Goal: Transaction & Acquisition: Book appointment/travel/reservation

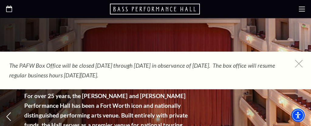
click at [300, 64] on icon at bounding box center [299, 64] width 8 height 8
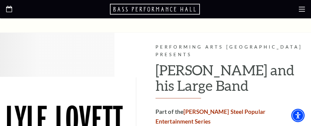
scroll to position [816, 0]
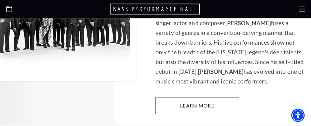
scroll to position [972, 0]
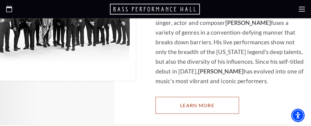
click at [190, 97] on link "Learn More" at bounding box center [198, 105] width 84 height 17
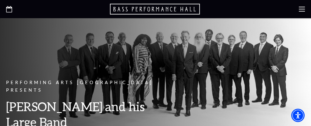
click at [303, 9] on use at bounding box center [302, 9] width 6 height 5
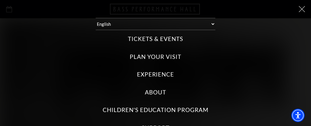
click at [174, 37] on label "Tickets & Events" at bounding box center [155, 39] width 55 height 8
click at [0, 0] on Events "Tickets & Events" at bounding box center [0, 0] width 0 height 0
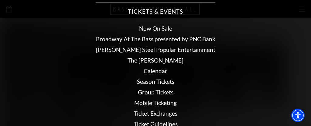
scroll to position [28, 0]
click at [167, 26] on link "Now On Sale" at bounding box center [155, 28] width 33 height 7
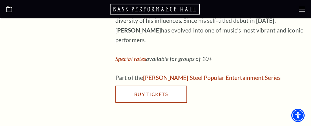
click at [154, 91] on span "Buy Tickets" at bounding box center [151, 94] width 34 height 6
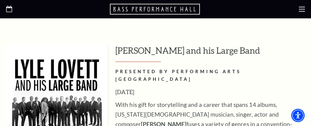
scroll to position [973, 0]
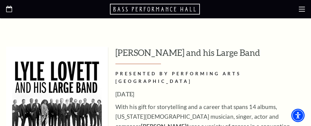
click at [300, 10] on icon at bounding box center [302, 9] width 6 height 6
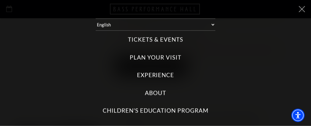
scroll to position [905, 0]
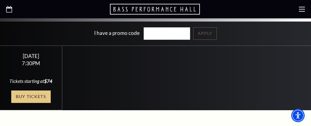
scroll to position [194, 0]
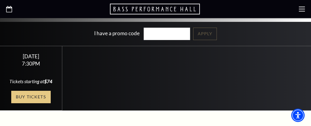
click at [40, 91] on link "Buy Tickets" at bounding box center [30, 97] width 39 height 12
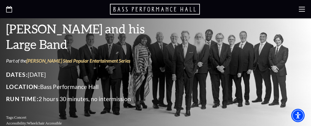
scroll to position [78, 0]
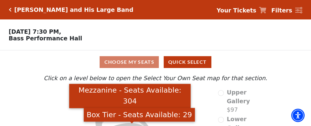
scroll to position [62, 0]
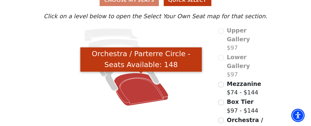
click at [135, 89] on icon "Orchestra / Parterre Circle - Seats Available: 148" at bounding box center [141, 89] width 54 height 33
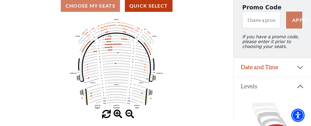
scroll to position [56, 0]
click at [116, 67] on circle at bounding box center [115, 66] width 1 height 1
click at [116, 113] on span at bounding box center [118, 114] width 9 height 9
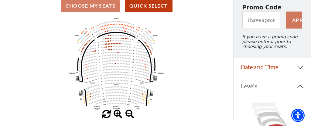
click at [116, 113] on span at bounding box center [118, 114] width 9 height 9
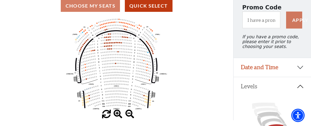
click at [116, 113] on span at bounding box center [118, 114] width 9 height 9
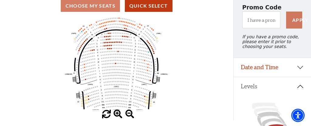
click at [117, 113] on span at bounding box center [118, 114] width 9 height 9
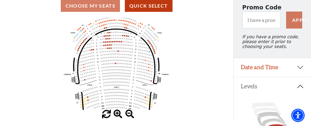
click at [117, 114] on span at bounding box center [118, 114] width 9 height 9
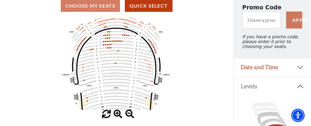
click at [117, 114] on span at bounding box center [118, 114] width 9 height 9
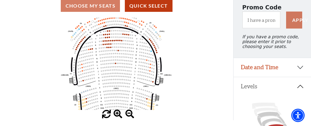
click at [117, 114] on span at bounding box center [118, 114] width 9 height 9
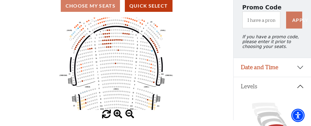
click at [117, 114] on span at bounding box center [118, 114] width 9 height 9
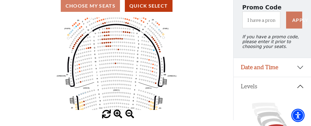
click at [117, 114] on span at bounding box center [118, 114] width 9 height 9
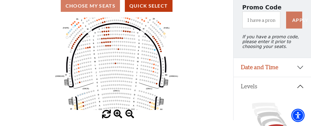
click at [117, 114] on span at bounding box center [118, 114] width 9 height 9
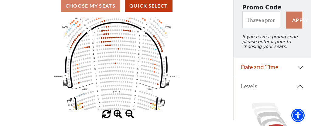
click at [117, 114] on span at bounding box center [118, 114] width 9 height 9
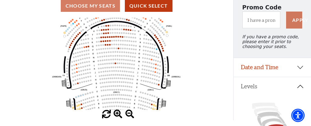
click at [117, 114] on span at bounding box center [118, 114] width 9 height 9
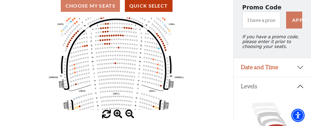
click at [117, 114] on span at bounding box center [118, 114] width 9 height 9
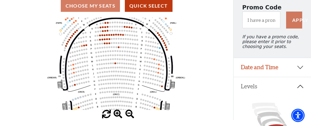
click at [117, 114] on span at bounding box center [118, 114] width 9 height 9
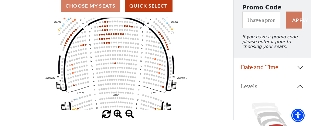
click at [117, 114] on span at bounding box center [118, 114] width 9 height 9
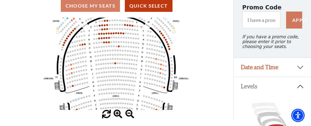
click at [117, 115] on span at bounding box center [118, 114] width 9 height 9
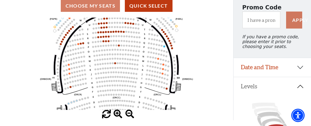
click at [117, 115] on span at bounding box center [118, 114] width 9 height 9
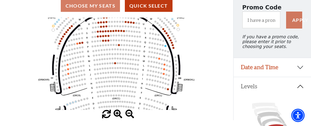
click at [117, 115] on span at bounding box center [118, 114] width 9 height 9
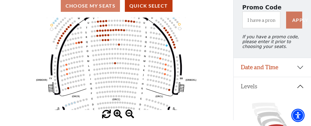
click at [117, 115] on span at bounding box center [118, 114] width 9 height 9
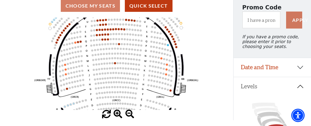
click at [117, 115] on span at bounding box center [118, 114] width 9 height 9
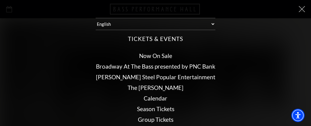
click at [154, 54] on link "Now On Sale" at bounding box center [155, 55] width 33 height 7
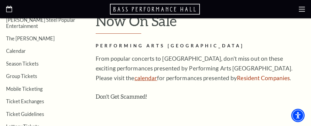
scroll to position [165, 0]
click at [135, 77] on link "calendar" at bounding box center [146, 77] width 23 height 7
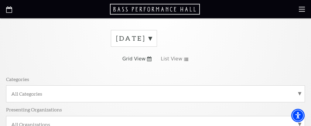
scroll to position [29, 0]
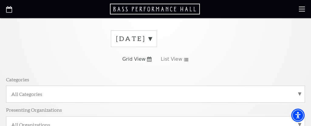
click at [152, 39] on label "[DATE]" at bounding box center [134, 38] width 36 height 9
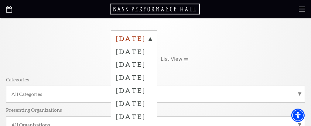
click at [152, 38] on label "[DATE]" at bounding box center [134, 39] width 36 height 11
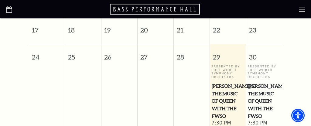
scroll to position [311, 0]
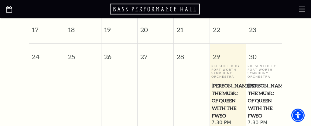
click at [222, 90] on span "[PERSON_NAME]'s The Music of Queen with the FWSO" at bounding box center [228, 101] width 33 height 38
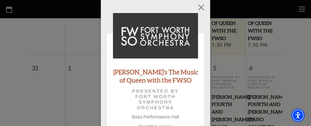
scroll to position [388, 0]
click at [141, 73] on link "[PERSON_NAME]'s The Music of Queen with the FWSO" at bounding box center [155, 76] width 85 height 16
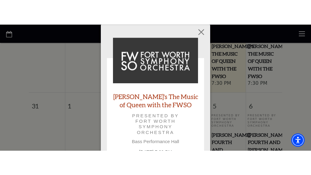
scroll to position [375, 0]
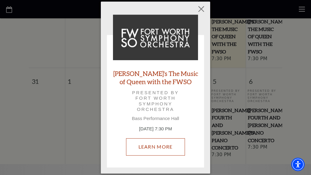
click at [150, 126] on link "Learn More" at bounding box center [155, 146] width 59 height 17
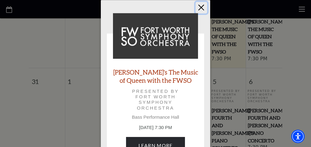
click at [202, 7] on button "Close" at bounding box center [202, 8] width 12 height 12
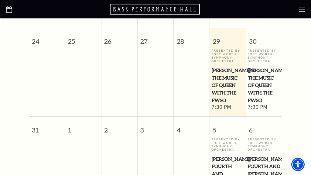
scroll to position [326, 0]
click at [261, 82] on span "[PERSON_NAME]'s The Music of Queen with the FWSO" at bounding box center [264, 86] width 33 height 38
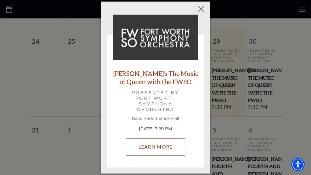
click at [156, 126] on link "Learn More" at bounding box center [155, 146] width 59 height 17
